Goal: Task Accomplishment & Management: Complete application form

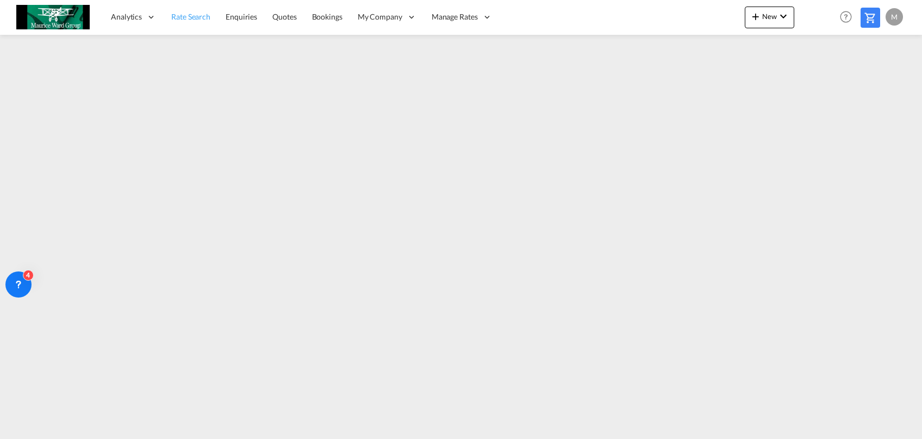
click at [191, 27] on link "Rate Search" at bounding box center [191, 16] width 54 height 35
click at [189, 20] on span "Rate Search" at bounding box center [190, 16] width 39 height 9
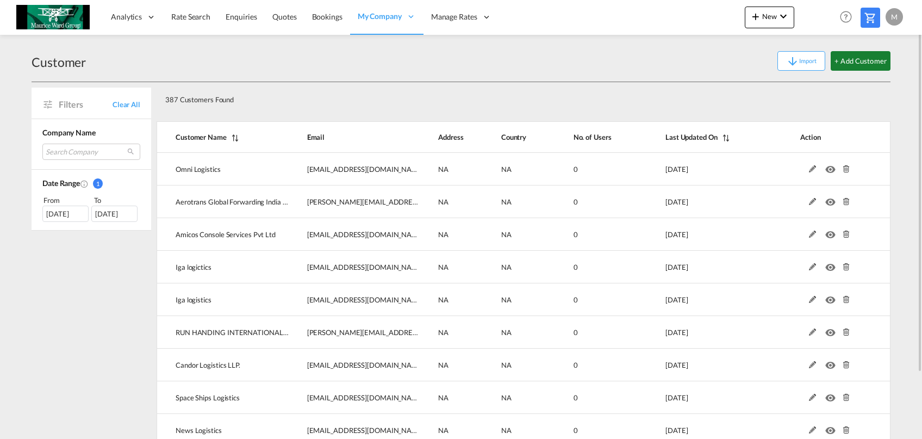
click at [861, 59] on button "+ Add Customer" at bounding box center [860, 61] width 60 height 20
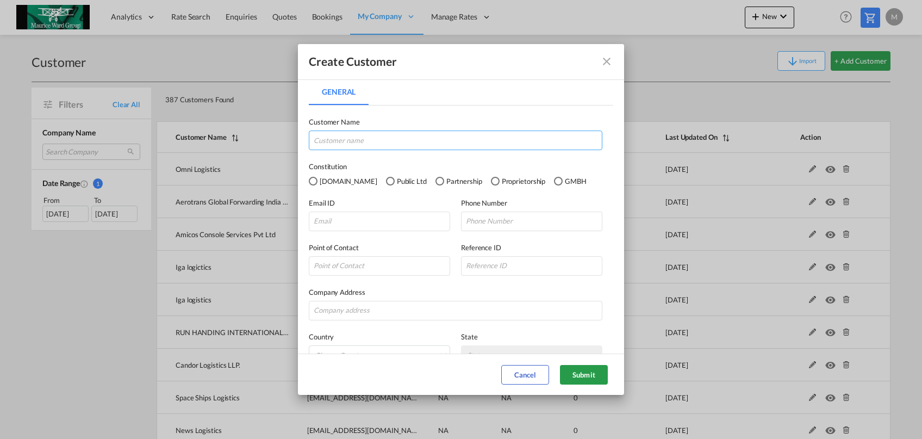
click at [365, 146] on input "General General ..." at bounding box center [456, 140] width 294 height 20
paste input "SPARX logistics"
type input "SPARX logistics"
click at [380, 220] on input "General General ..." at bounding box center [379, 221] width 141 height 20
paste input "<[EMAIL_ADDRESS][DOMAIN_NAME]>"
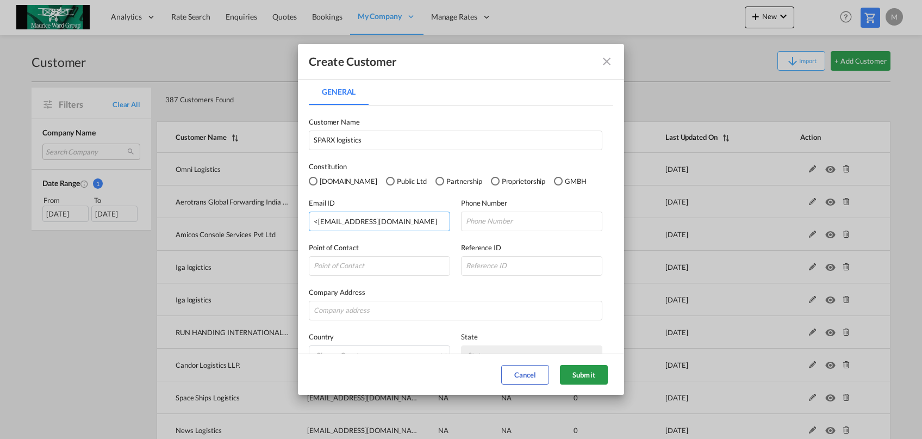
click at [315, 221] on input "<[EMAIL_ADDRESS][DOMAIN_NAME]" at bounding box center [379, 221] width 141 height 20
type input "[EMAIL_ADDRESS][DOMAIN_NAME]"
click at [580, 373] on button "Submit" at bounding box center [584, 375] width 48 height 20
